Goal: Task Accomplishment & Management: Manage account settings

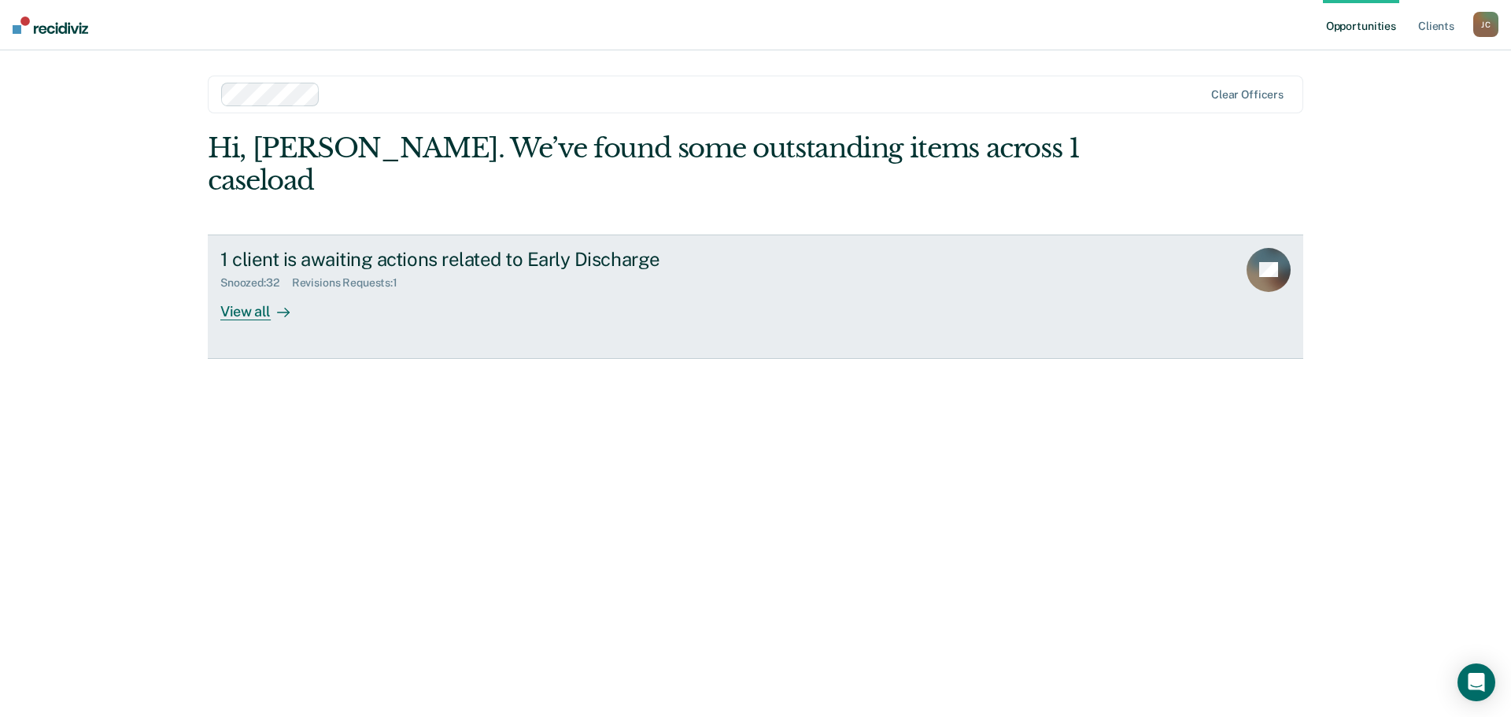
click at [235, 290] on div "View all" at bounding box center [264, 305] width 88 height 31
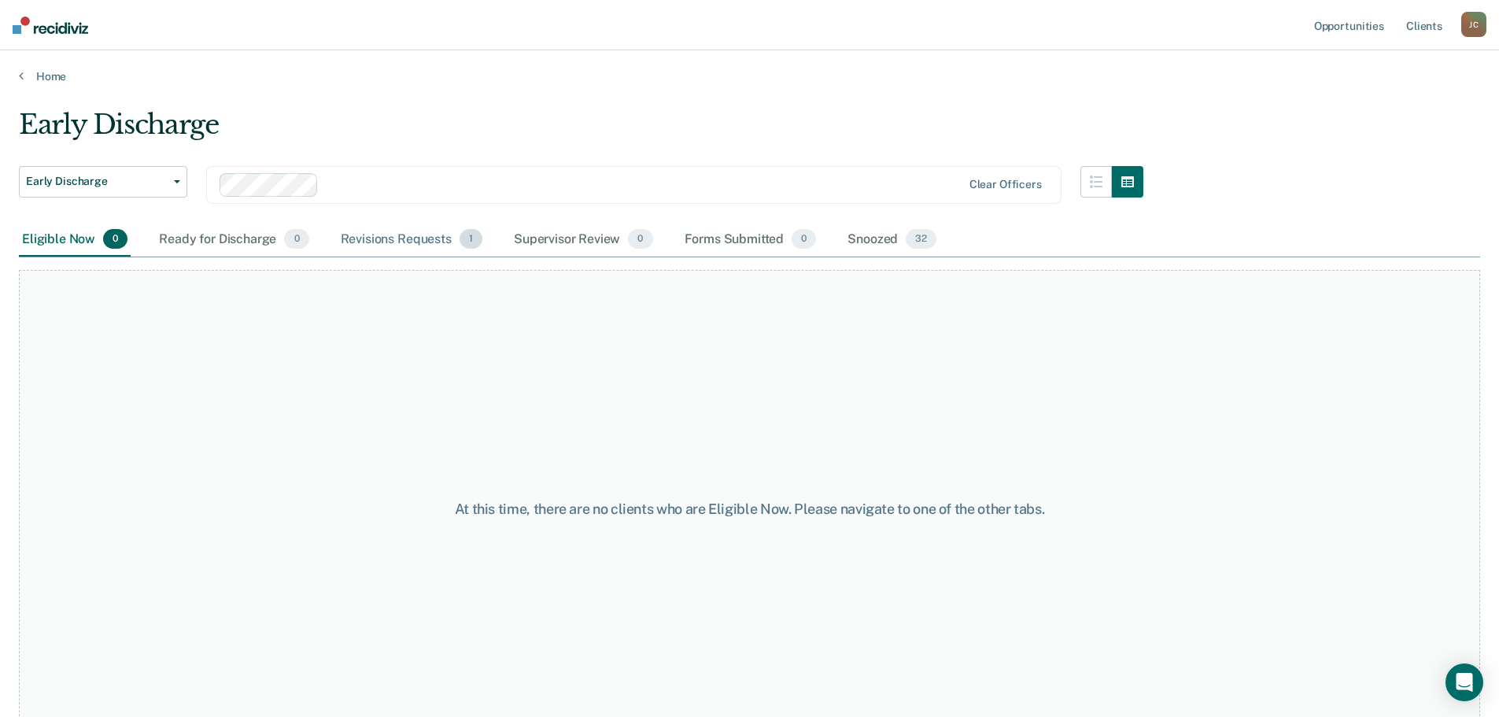
click at [382, 237] on div "Revisions Requests 1" at bounding box center [412, 240] width 148 height 35
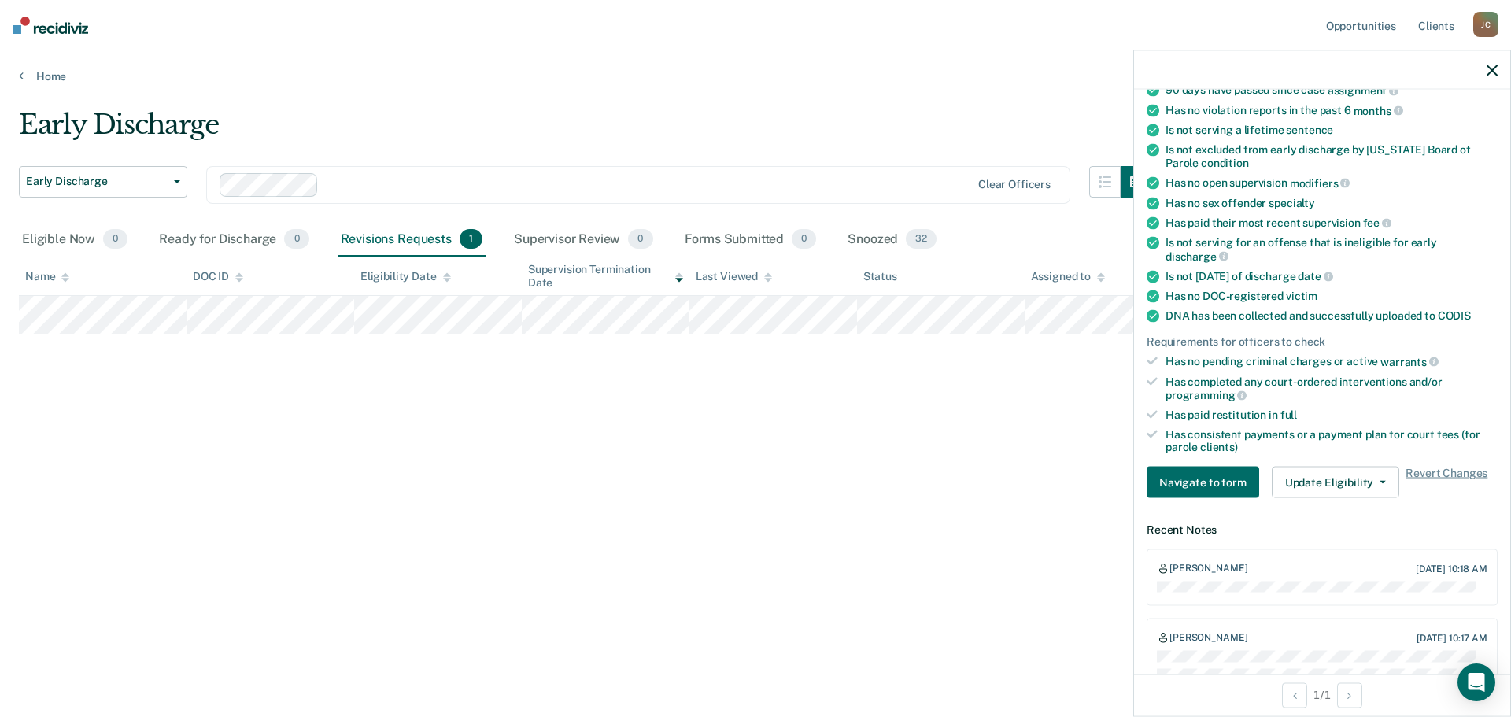
scroll to position [236, 0]
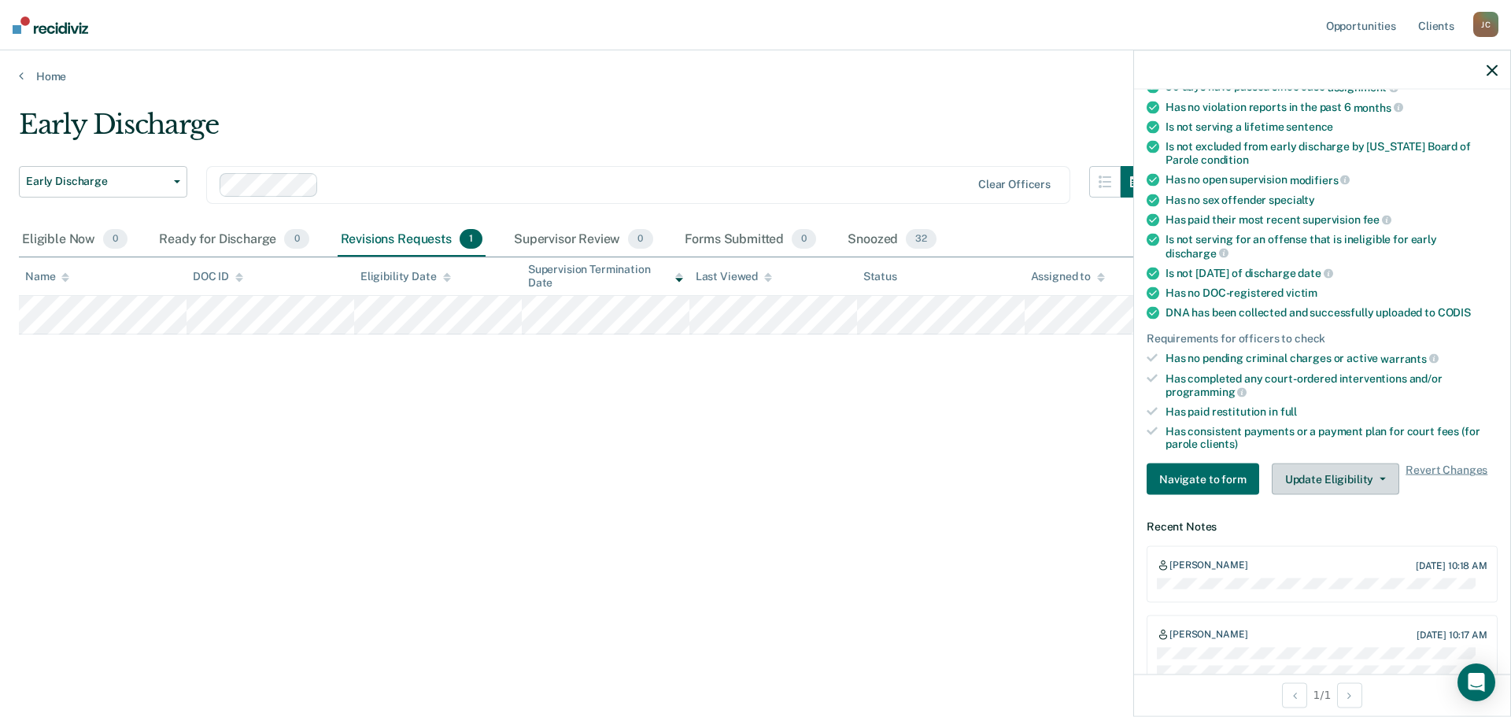
click at [1334, 471] on button "Update Eligibility" at bounding box center [1335, 478] width 127 height 31
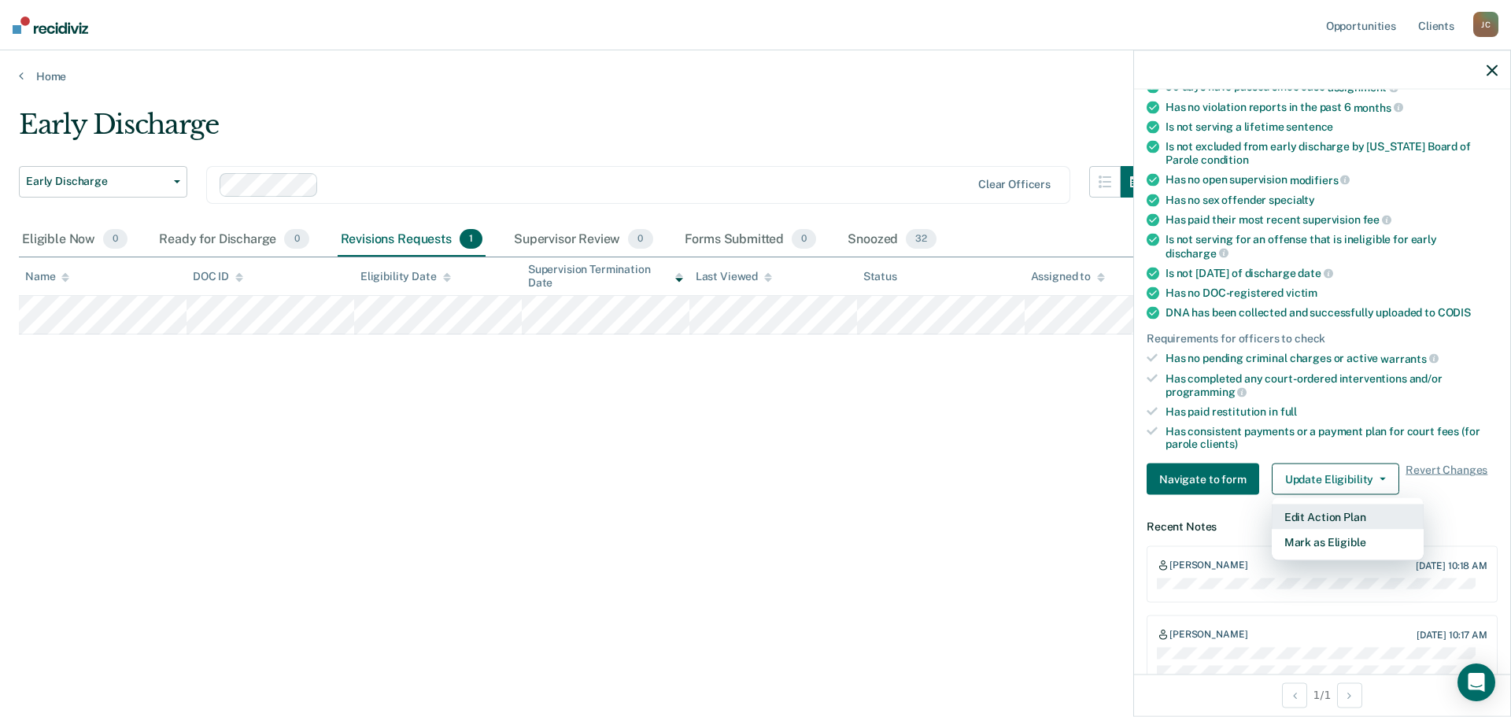
click at [1328, 515] on button "Edit Action Plan" at bounding box center [1348, 516] width 152 height 25
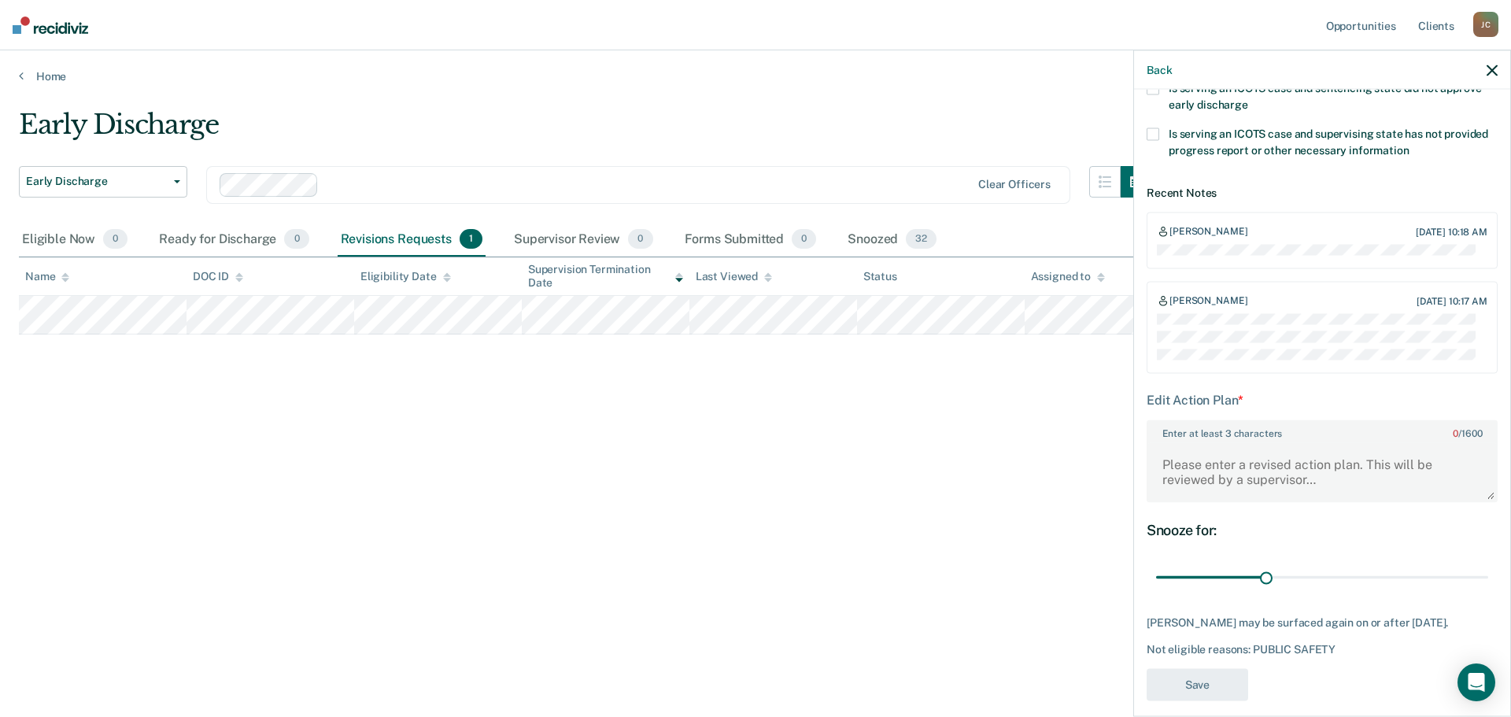
scroll to position [421, 0]
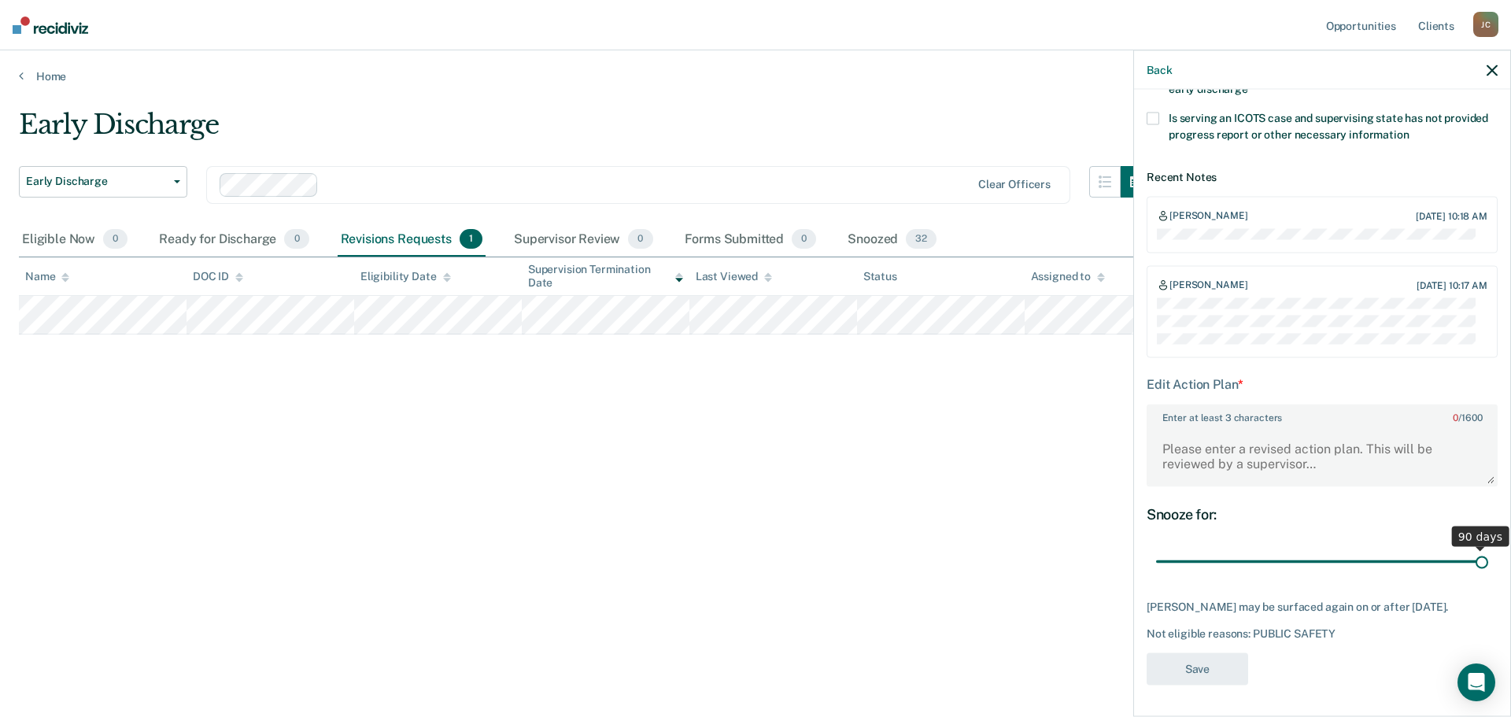
drag, startPoint x: 1264, startPoint y: 548, endPoint x: 1483, endPoint y: 554, distance: 218.8
type input "90"
click at [1483, 554] on input "range" at bounding box center [1322, 562] width 332 height 28
click at [1199, 439] on textarea "Enter at least 3 characters 0 / 1600" at bounding box center [1322, 455] width 348 height 58
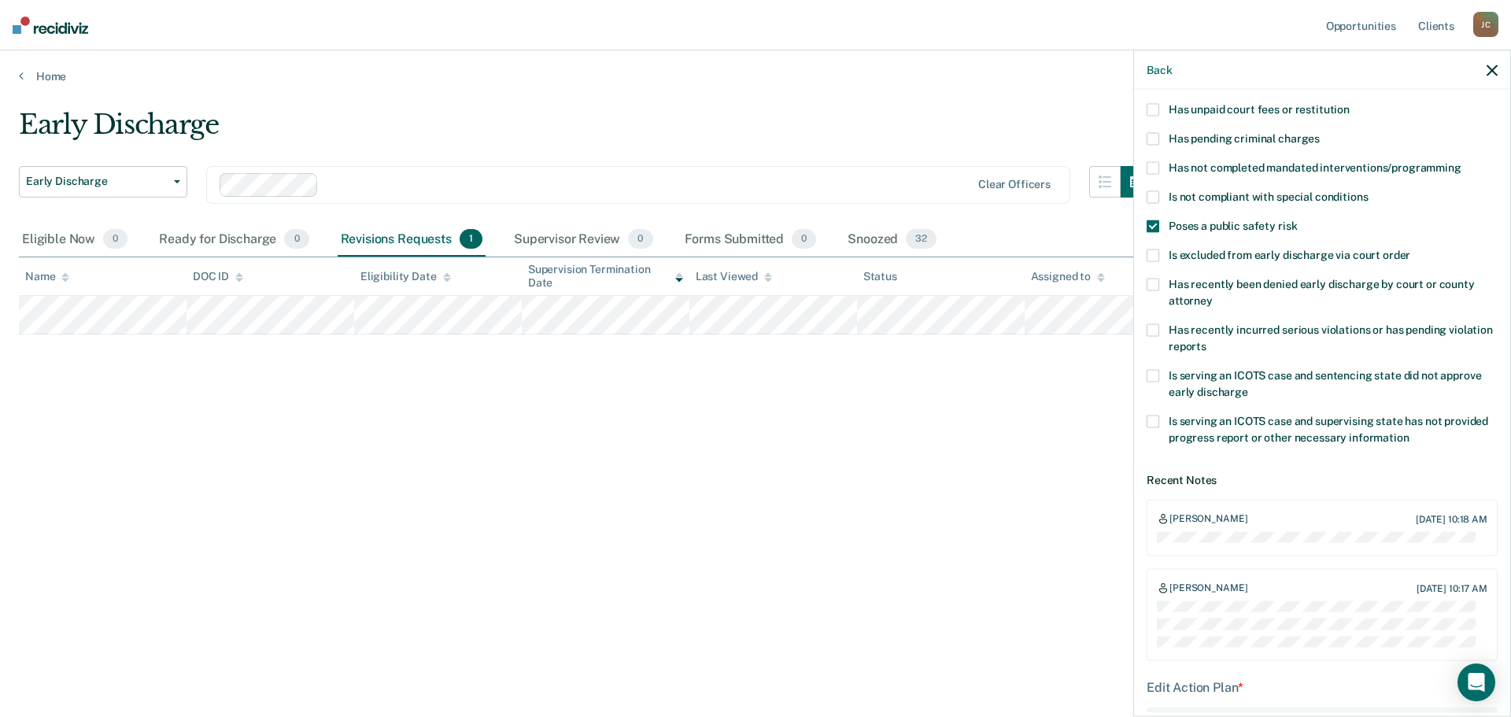
scroll to position [28, 0]
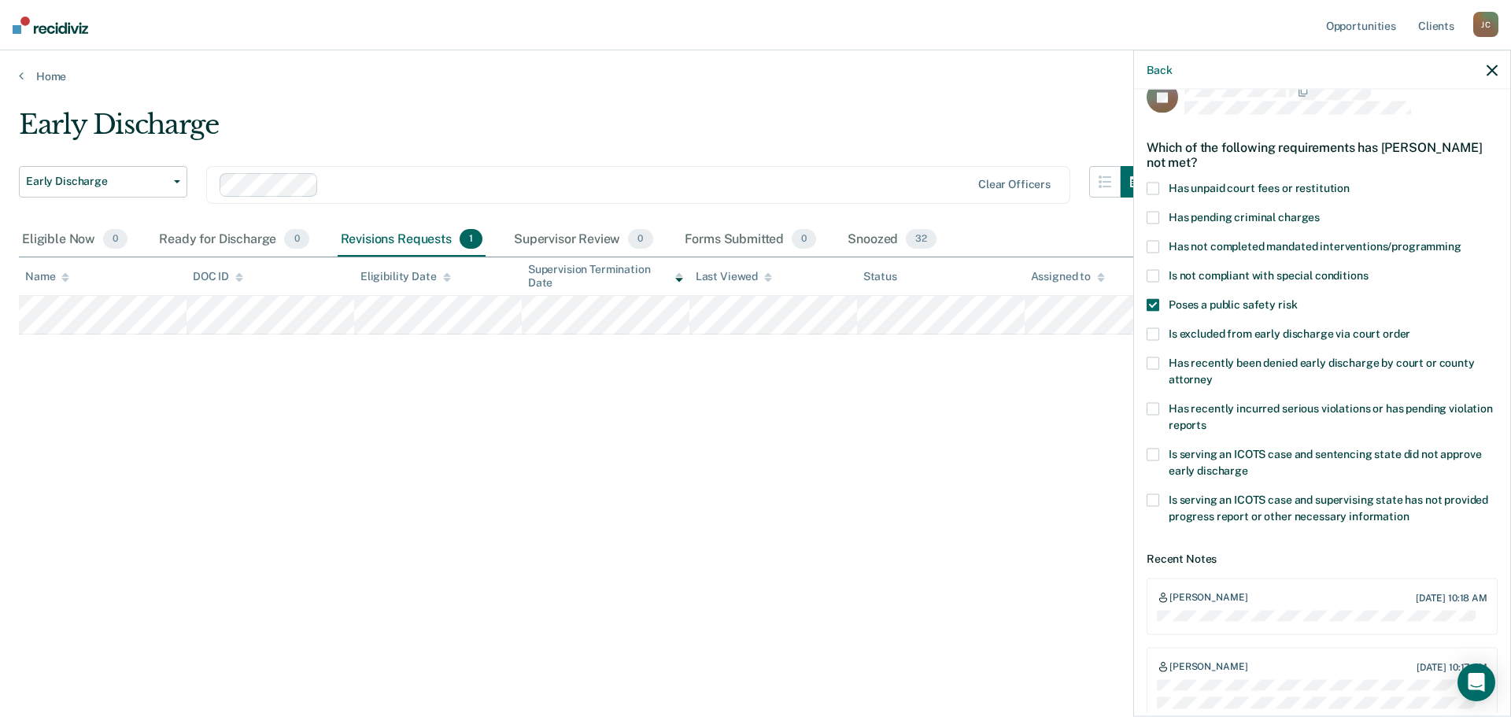
click at [1156, 410] on span at bounding box center [1152, 408] width 13 height 13
click at [1206, 419] on input "Has recently incurred serious violations or has pending violation reports" at bounding box center [1206, 419] width 0 height 0
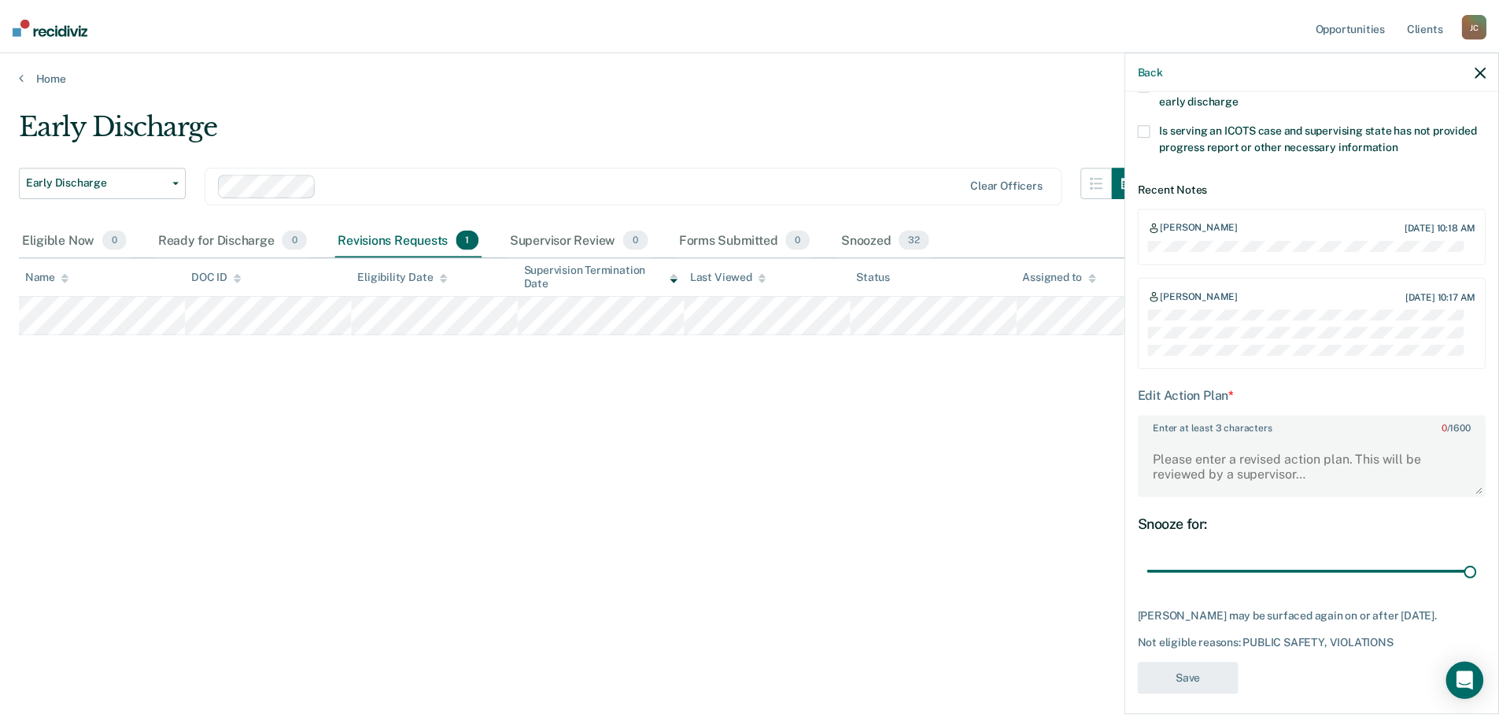
scroll to position [421, 0]
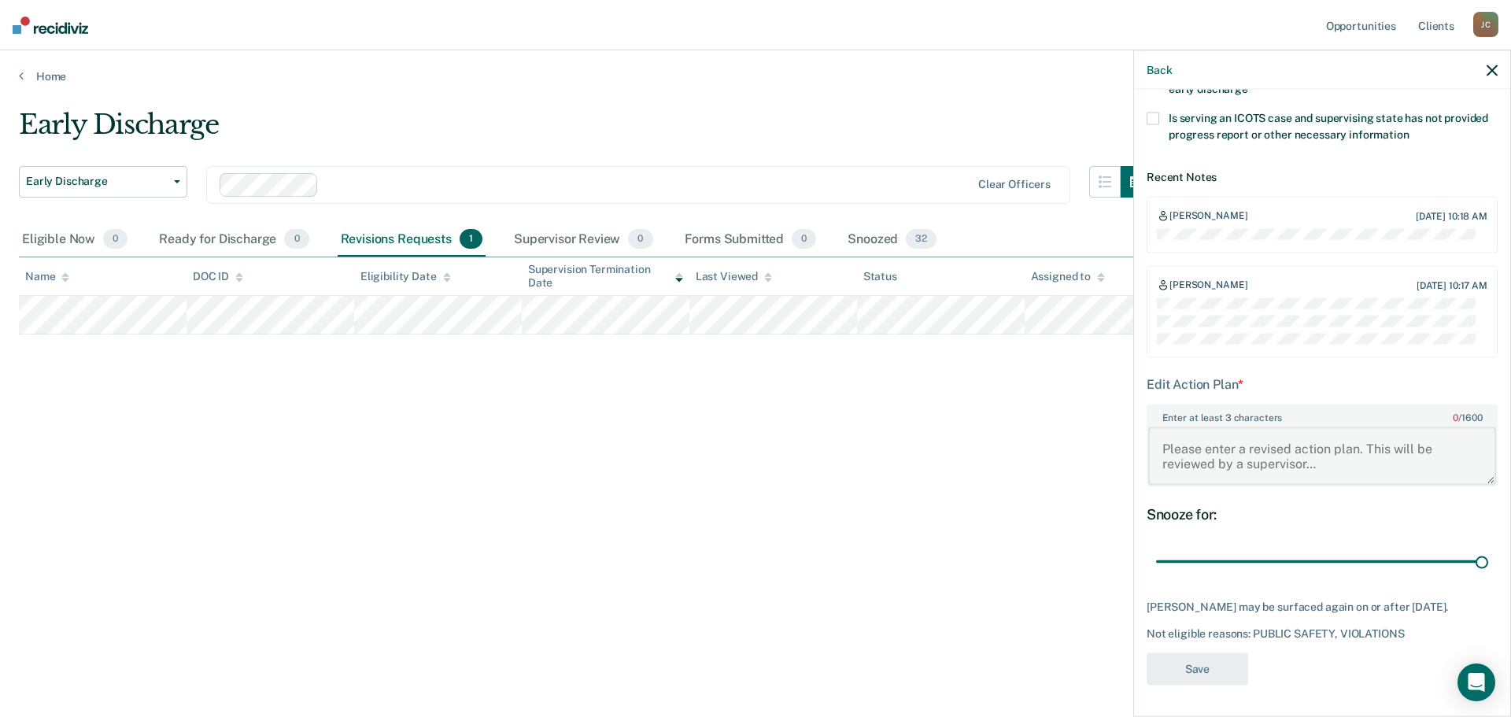
click at [1211, 443] on textarea "Enter at least 3 characters 0 / 1600" at bounding box center [1322, 455] width 348 height 58
type textarea "Tested positive for meth on 6/26/25"
click at [1193, 674] on button "Save" at bounding box center [1197, 668] width 102 height 32
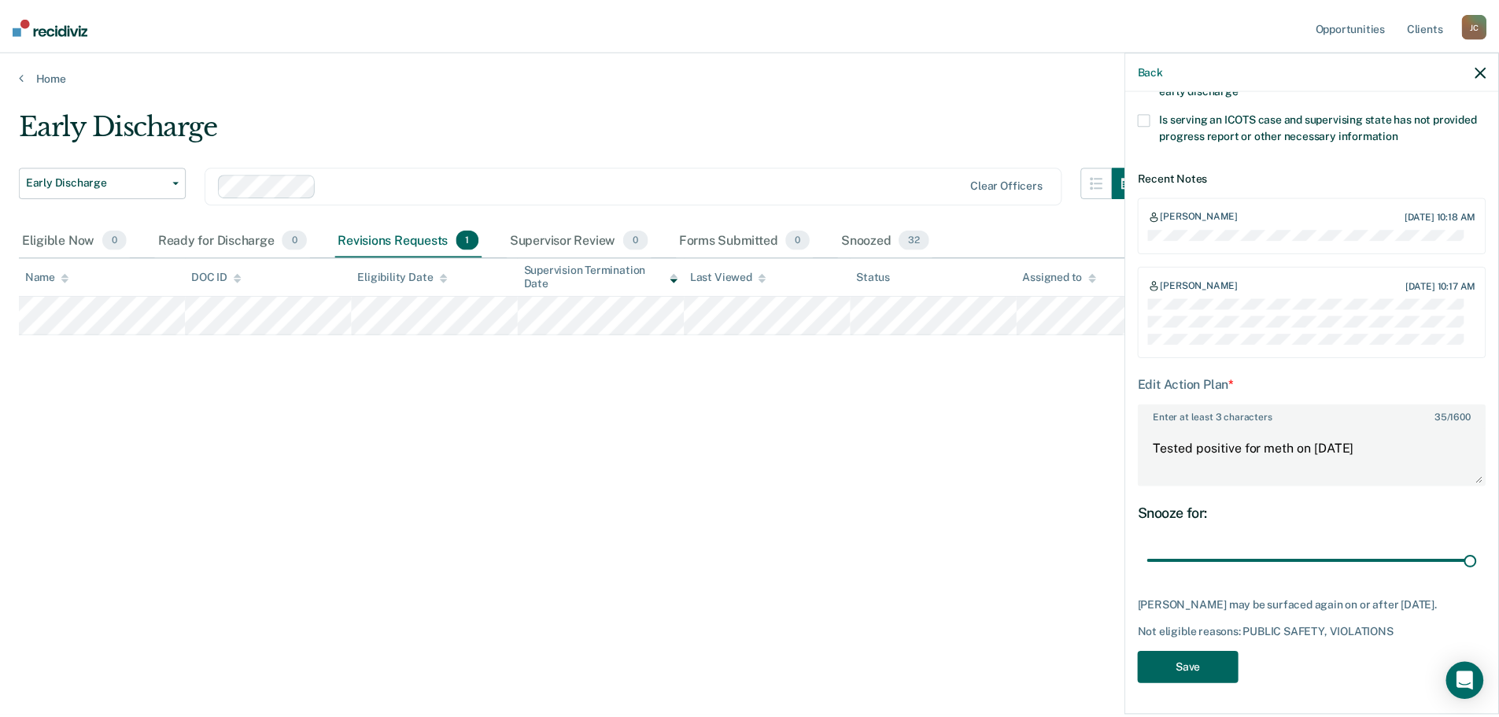
scroll to position [209, 0]
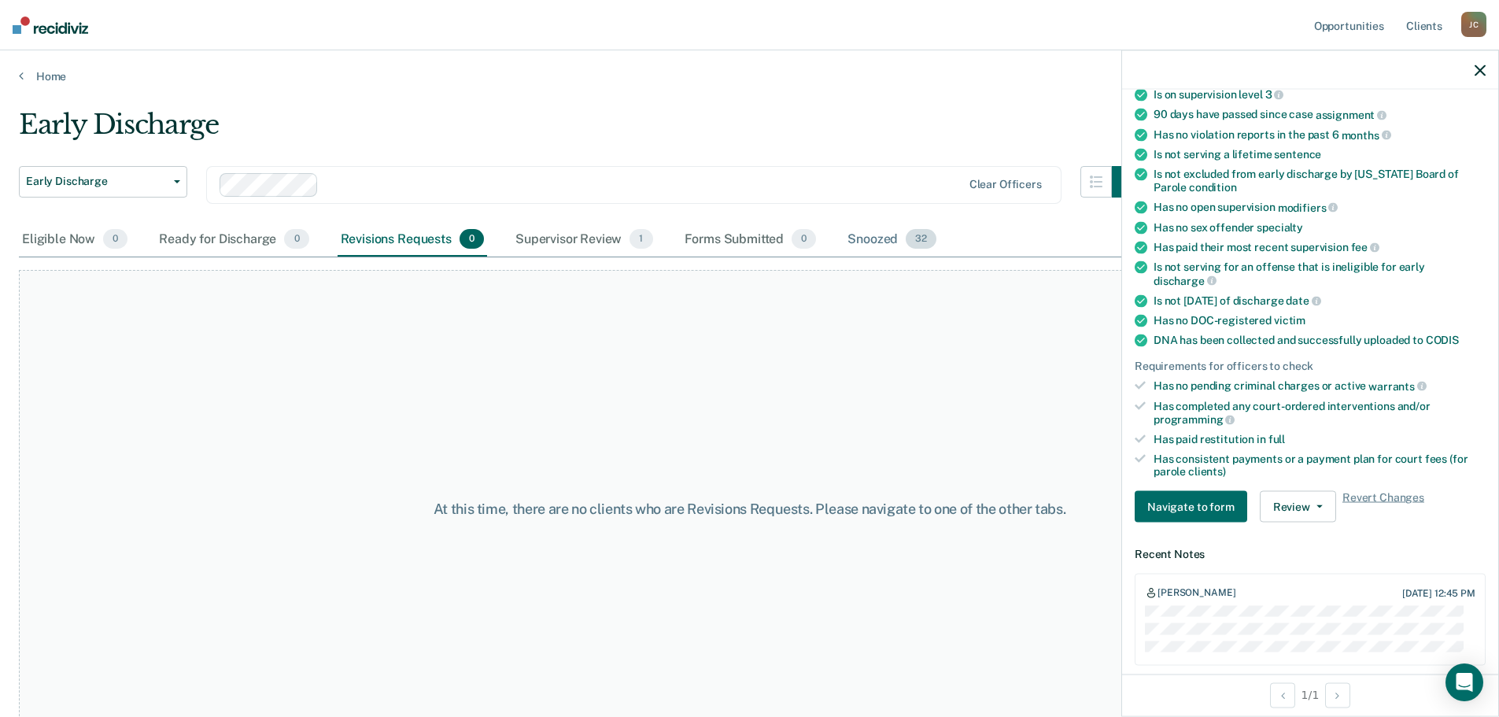
click at [857, 237] on div "Snoozed 32" at bounding box center [891, 240] width 95 height 35
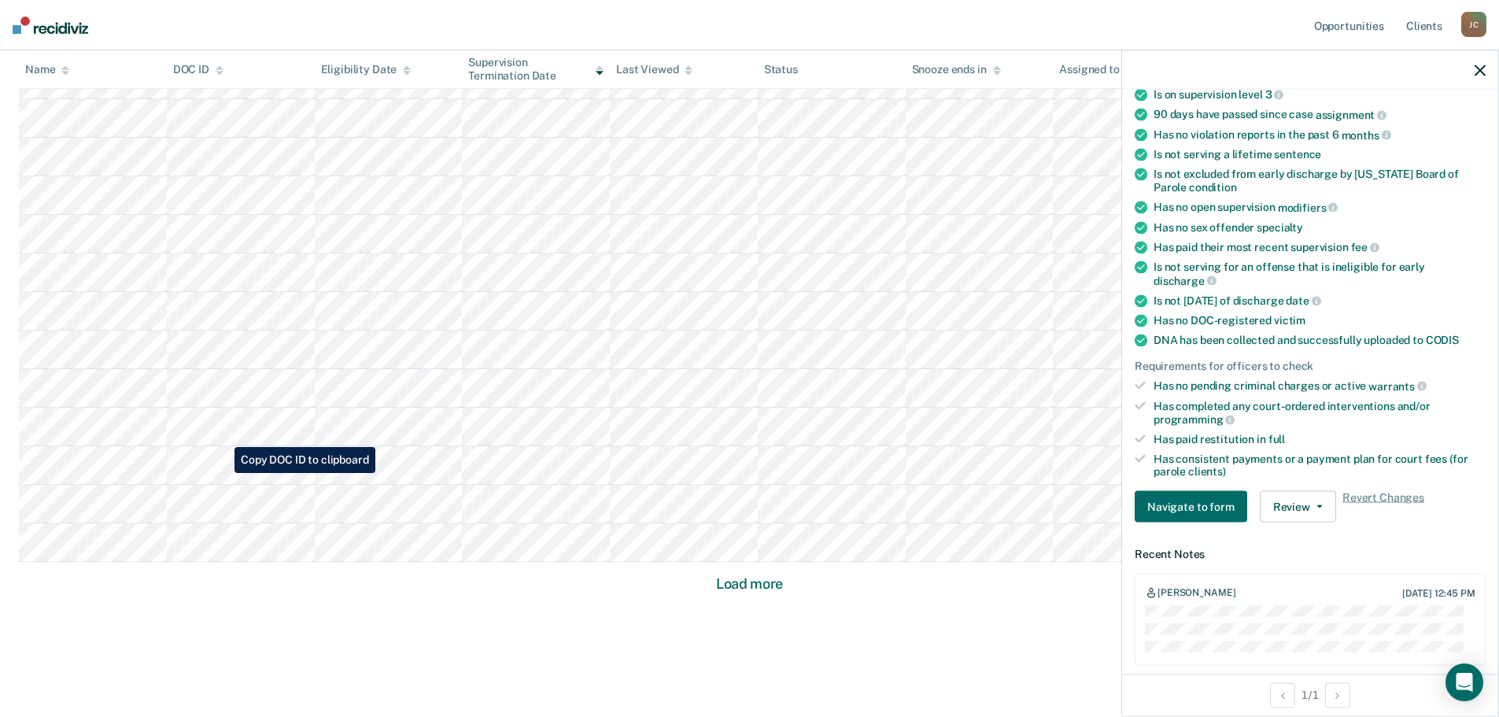
scroll to position [906, 0]
click at [754, 571] on button "Load more" at bounding box center [749, 568] width 76 height 19
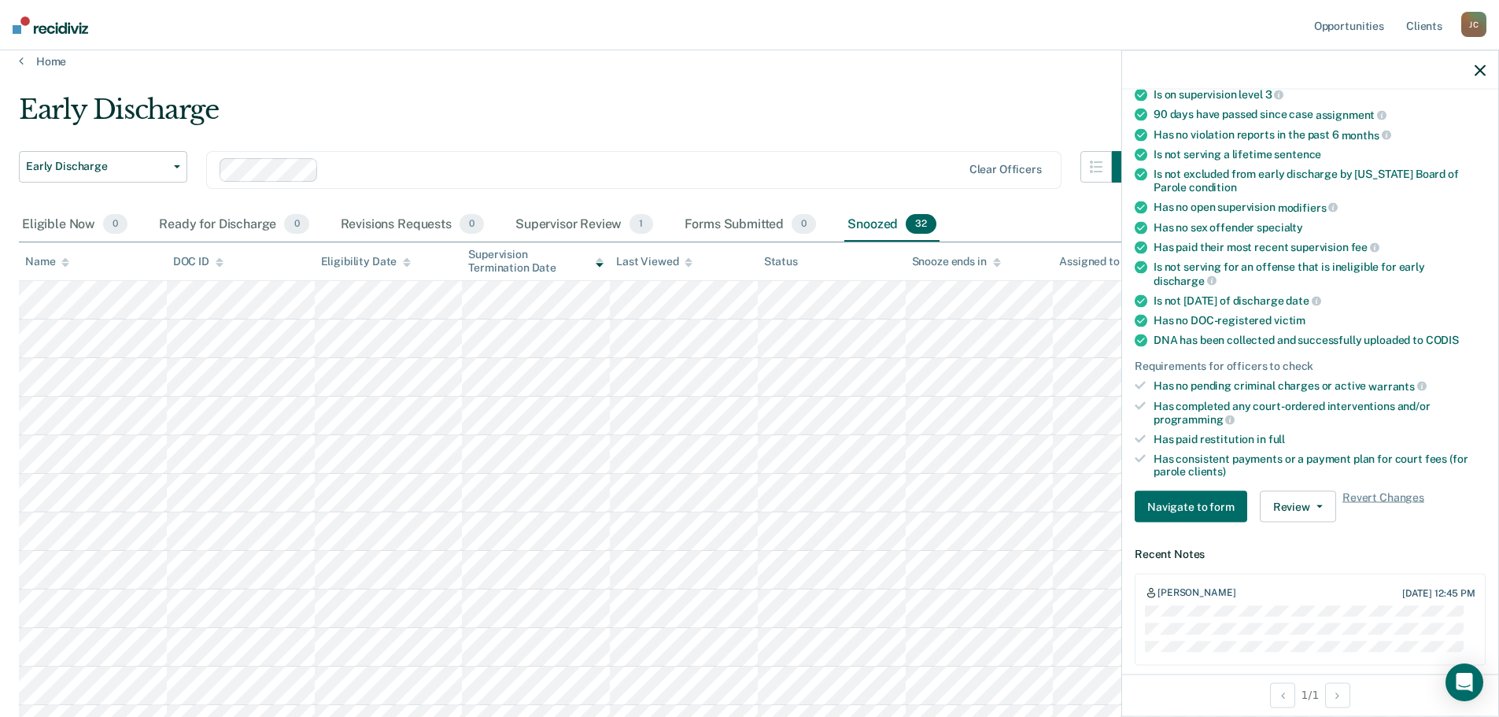
scroll to position [0, 0]
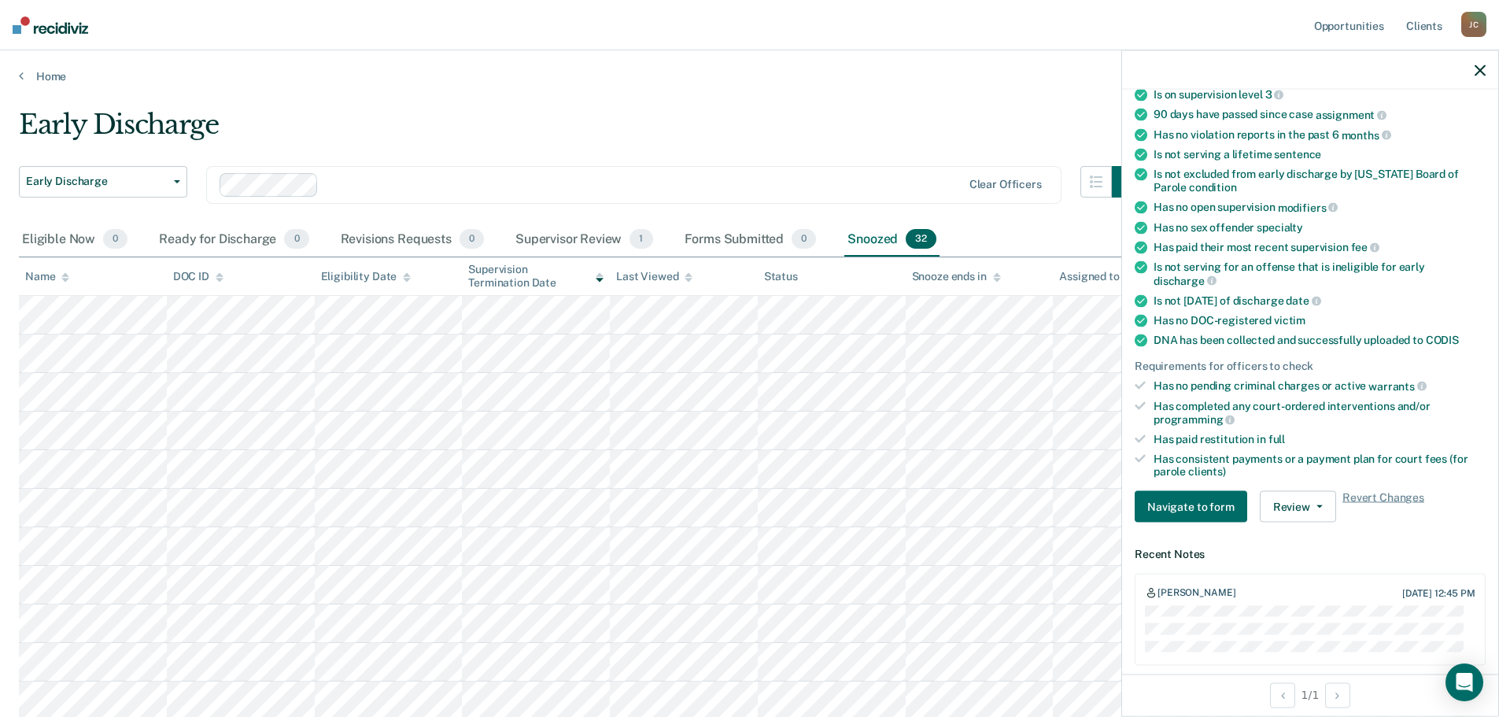
click at [475, 109] on div "Early Discharge" at bounding box center [581, 131] width 1124 height 45
